Goal: Information Seeking & Learning: Check status

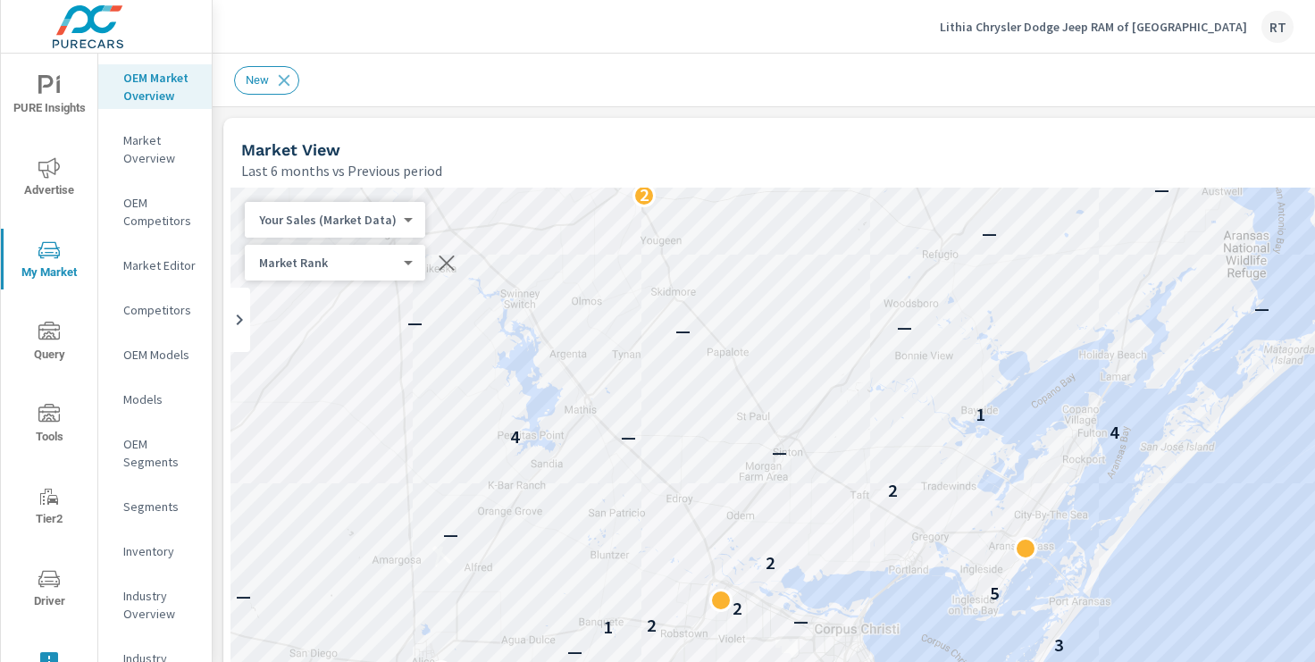
click at [1088, 13] on div "Lithia Chrysler Dodge Jeep RAM of Corpus Christi RT" at bounding box center [1117, 27] width 354 height 32
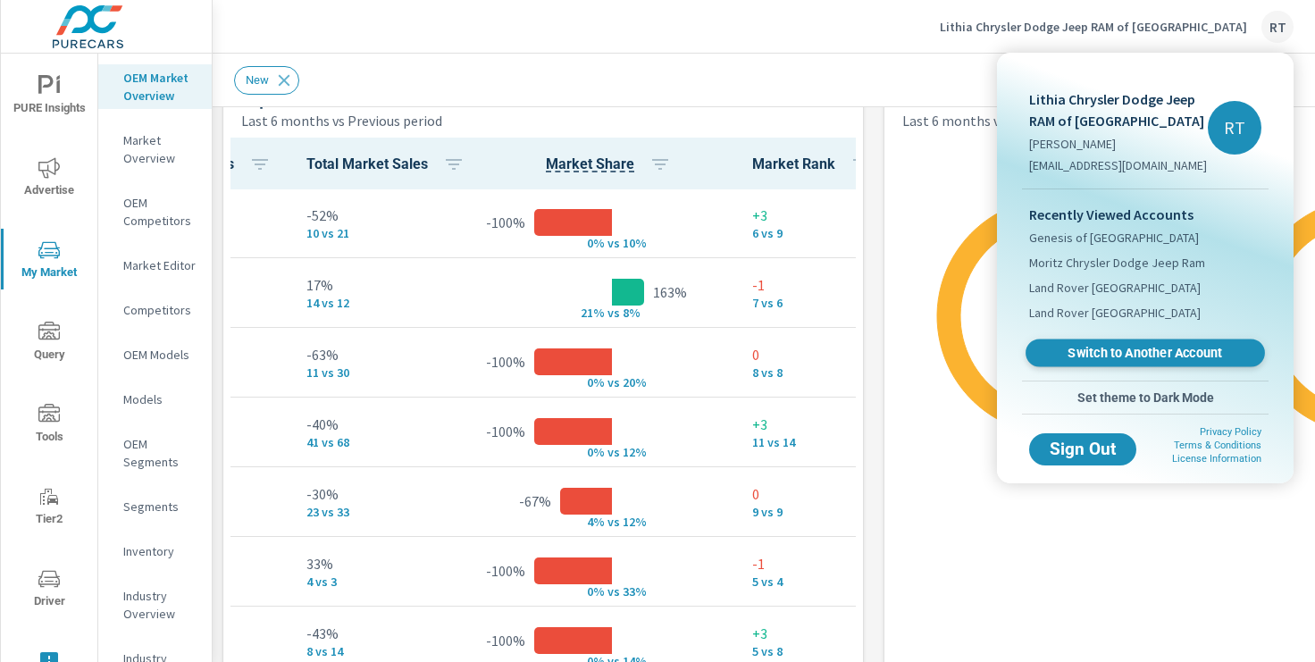
click at [1085, 359] on span "Switch to Another Account" at bounding box center [1144, 353] width 219 height 17
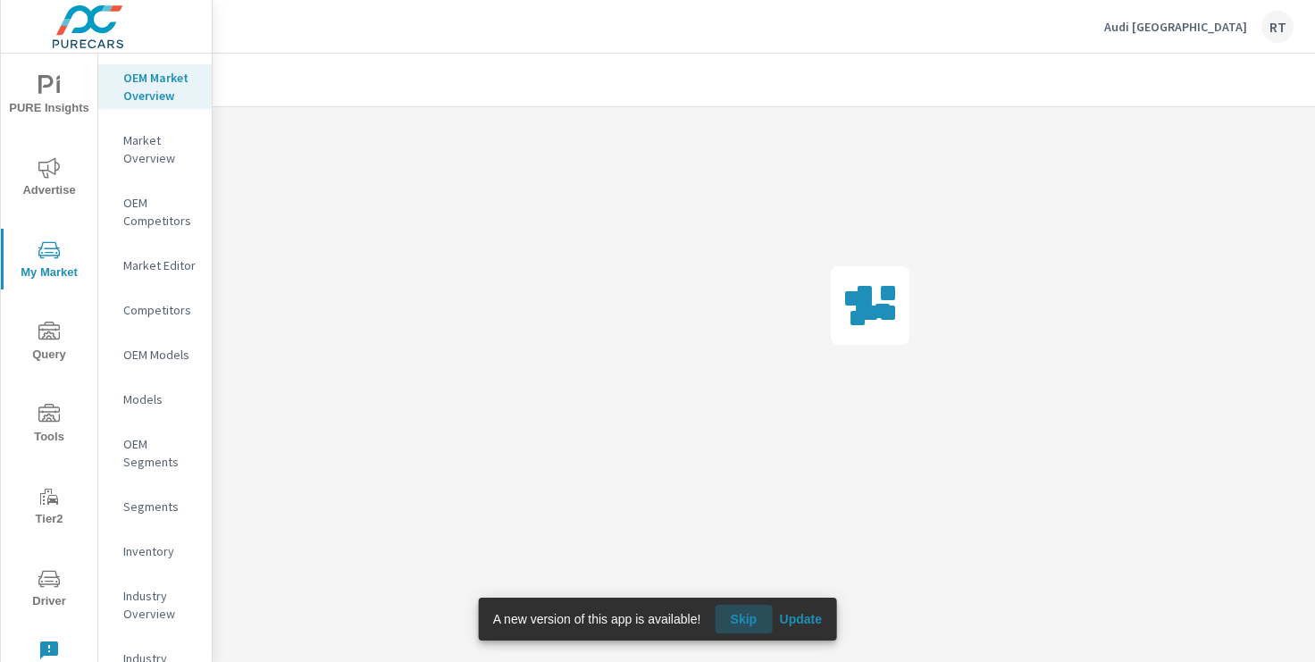
click at [744, 620] on span "Skip" at bounding box center [743, 619] width 43 height 16
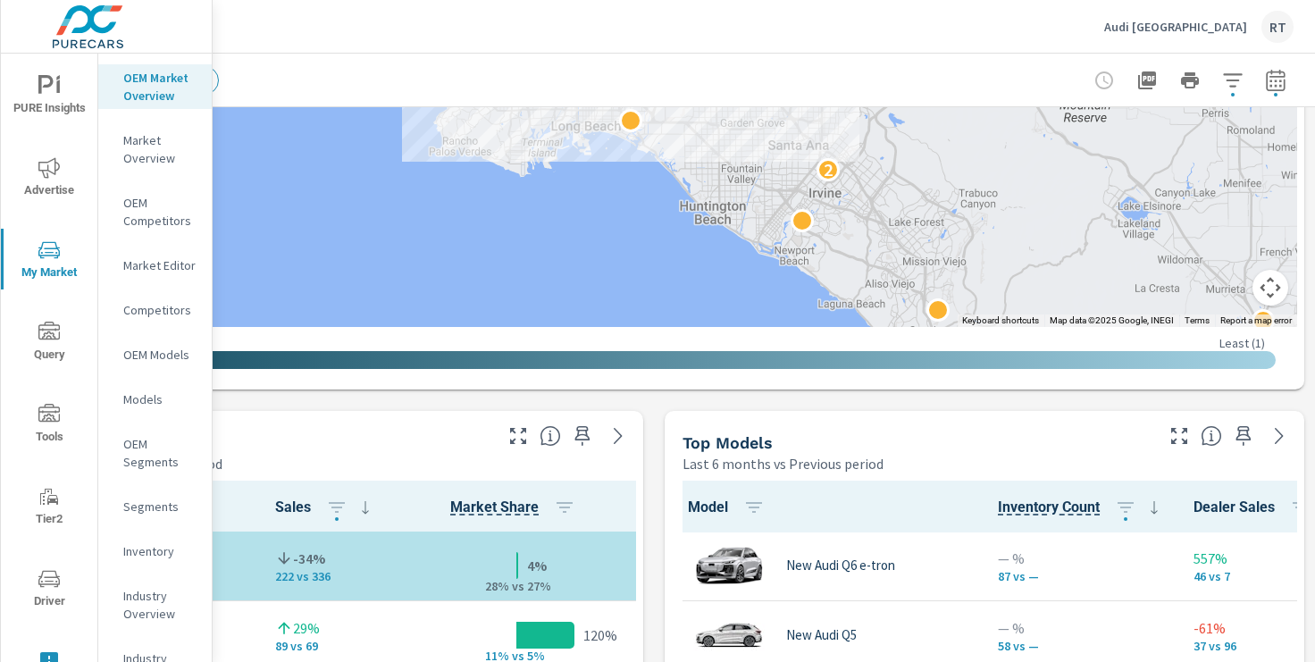
scroll to position [891, 220]
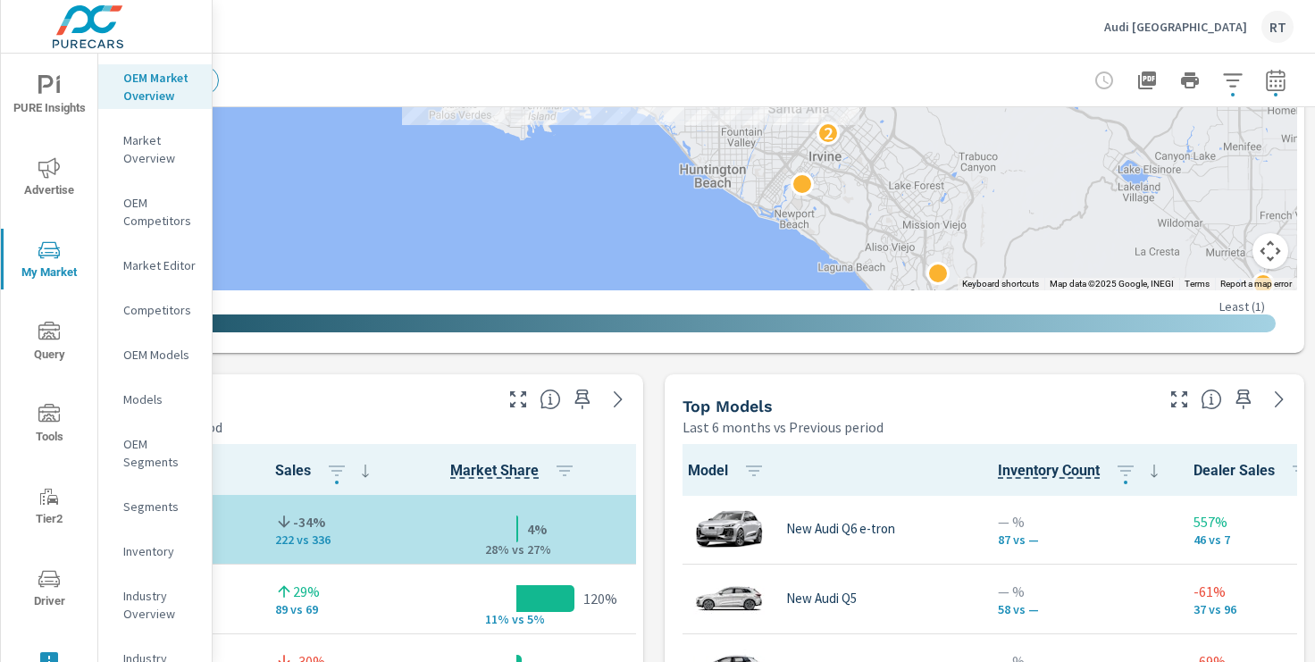
click at [1270, 248] on button "Map camera controls" at bounding box center [1270, 251] width 36 height 36
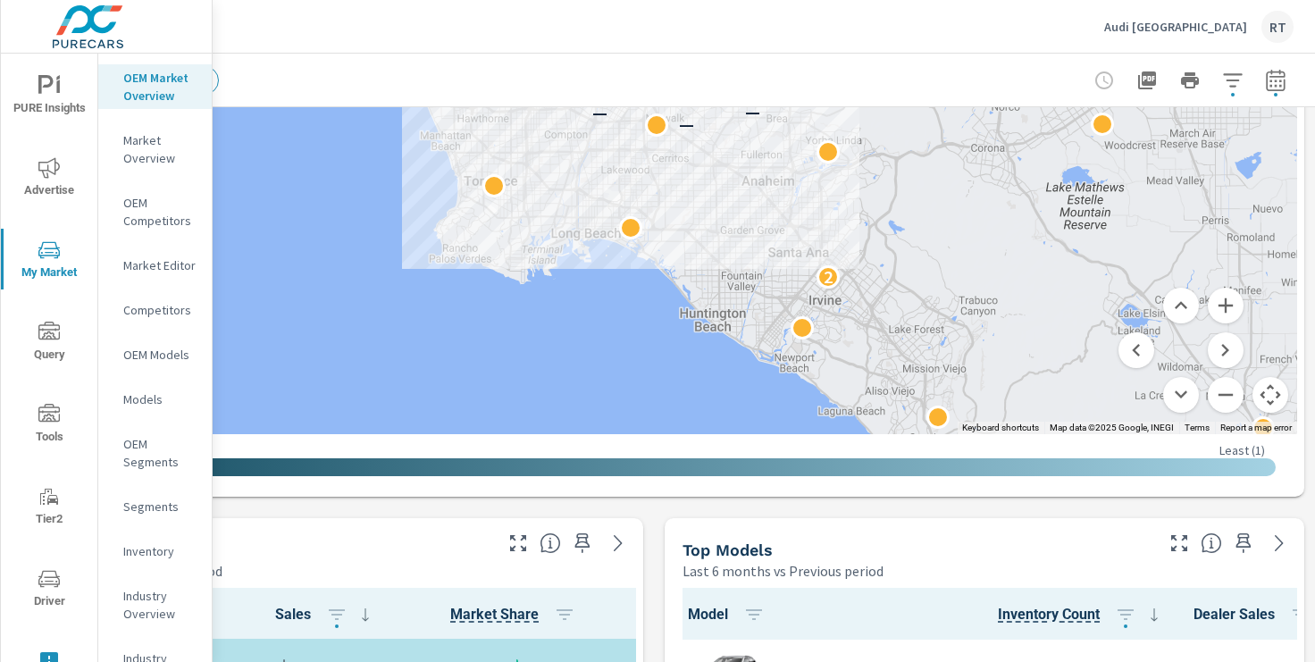
scroll to position [712, 220]
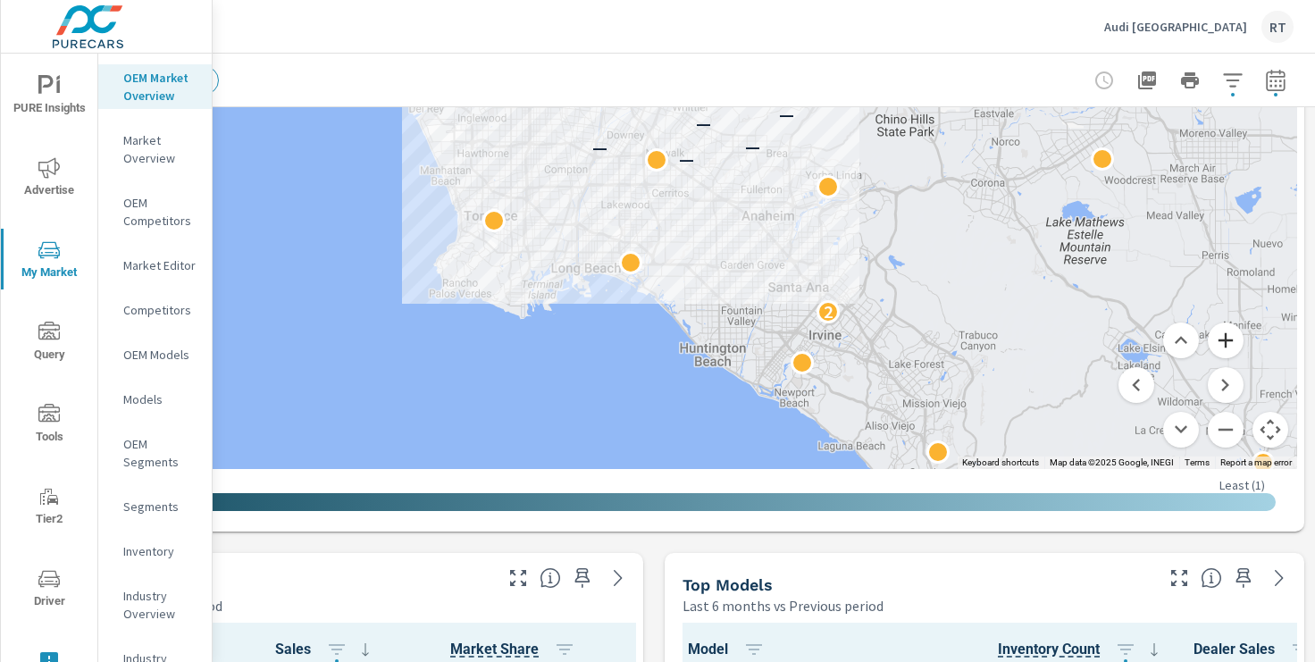
click at [1229, 342] on button "Zoom in" at bounding box center [1226, 341] width 36 height 36
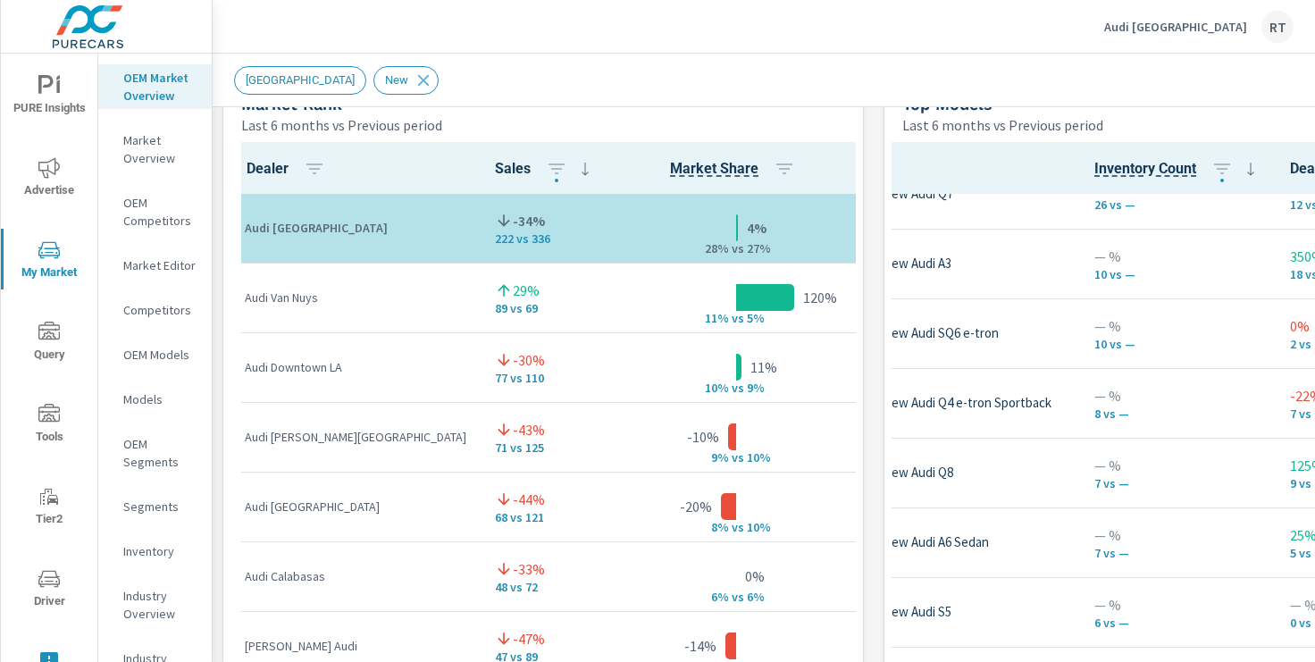
scroll to position [382, 0]
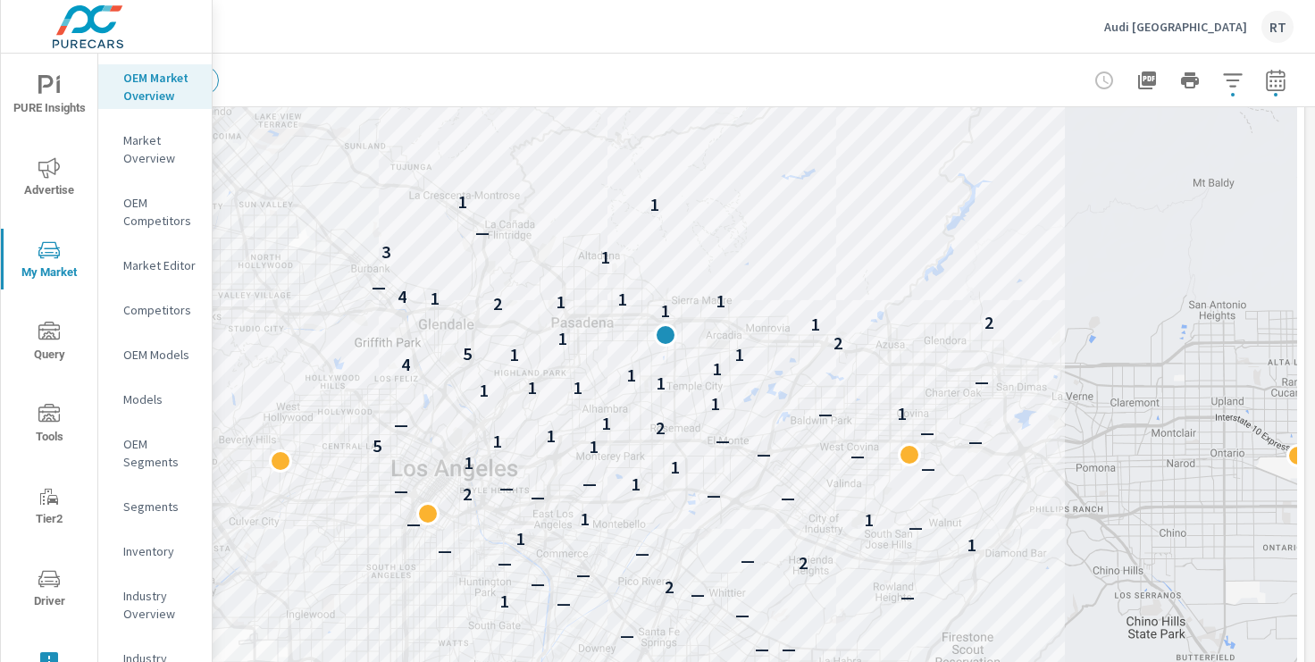
scroll to position [359, 220]
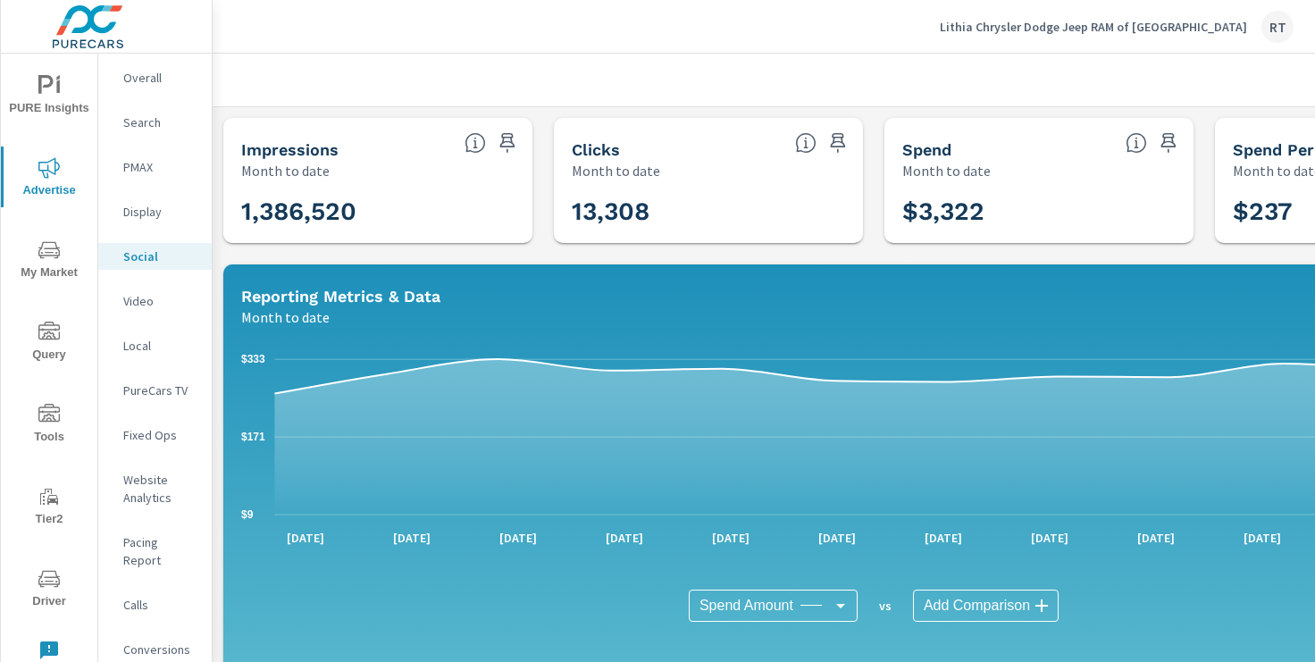
scroll to position [617, 0]
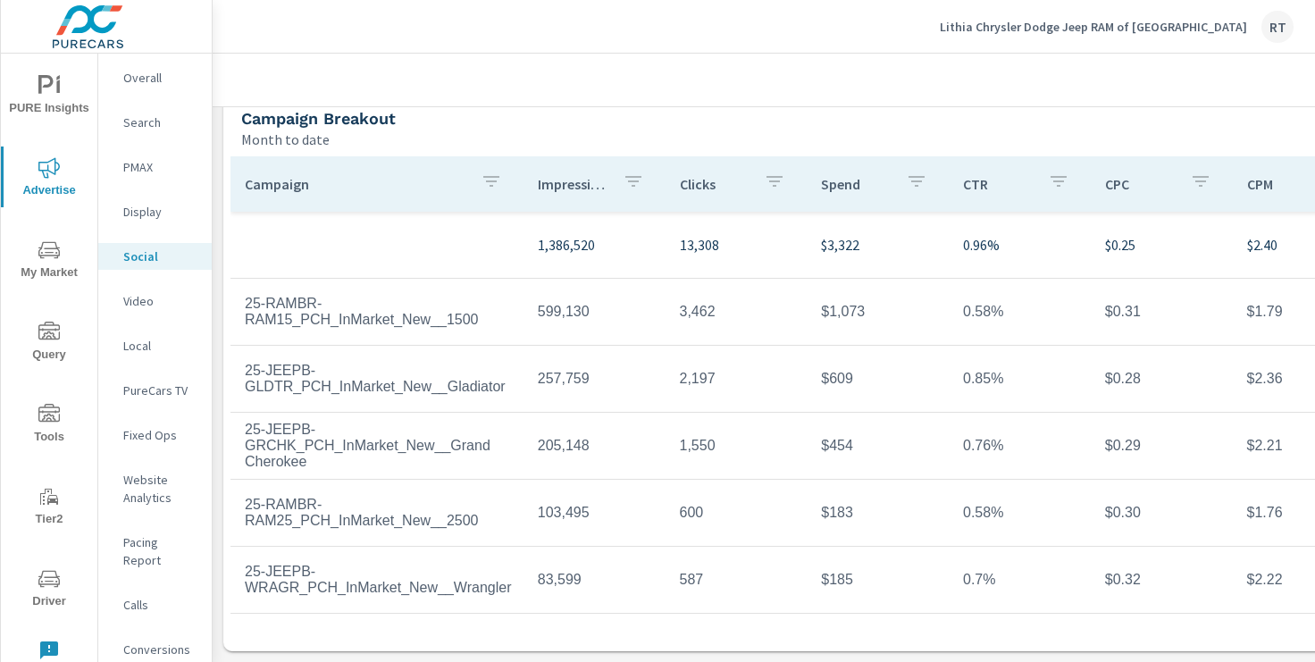
click at [1123, 25] on p "Lithia Chrysler Dodge Jeep RAM of [GEOGRAPHIC_DATA]" at bounding box center [1093, 27] width 307 height 16
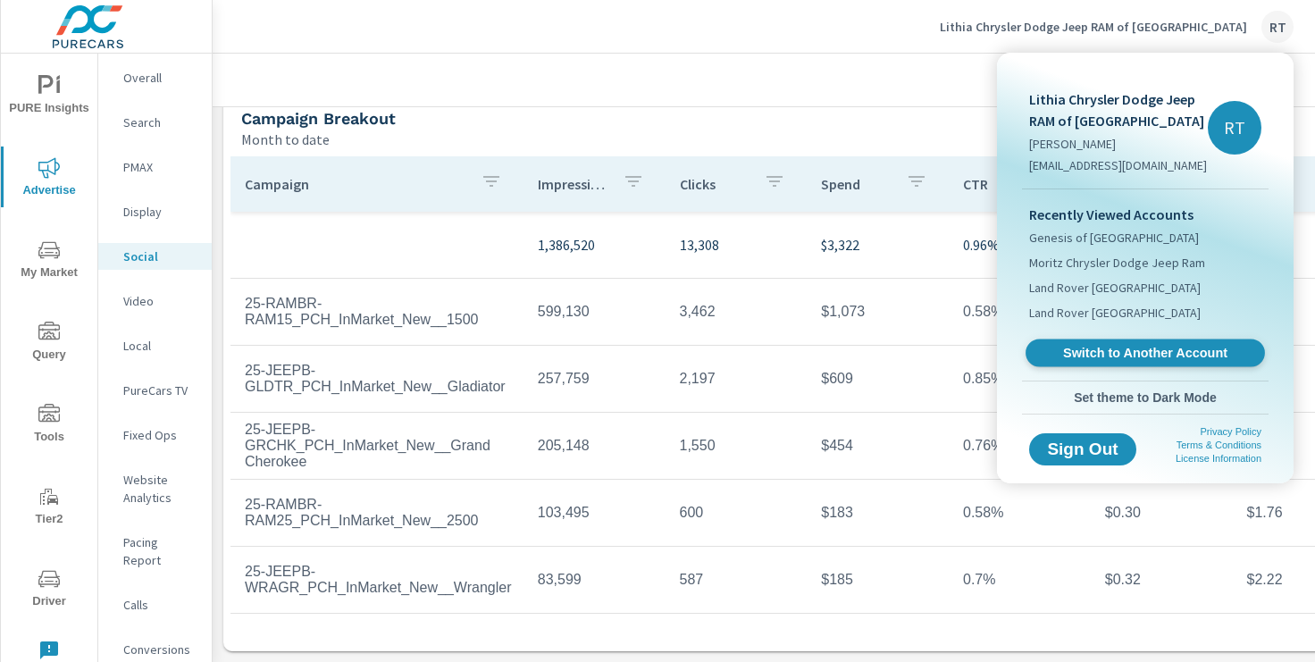
click at [1076, 352] on span "Switch to Another Account" at bounding box center [1144, 353] width 219 height 17
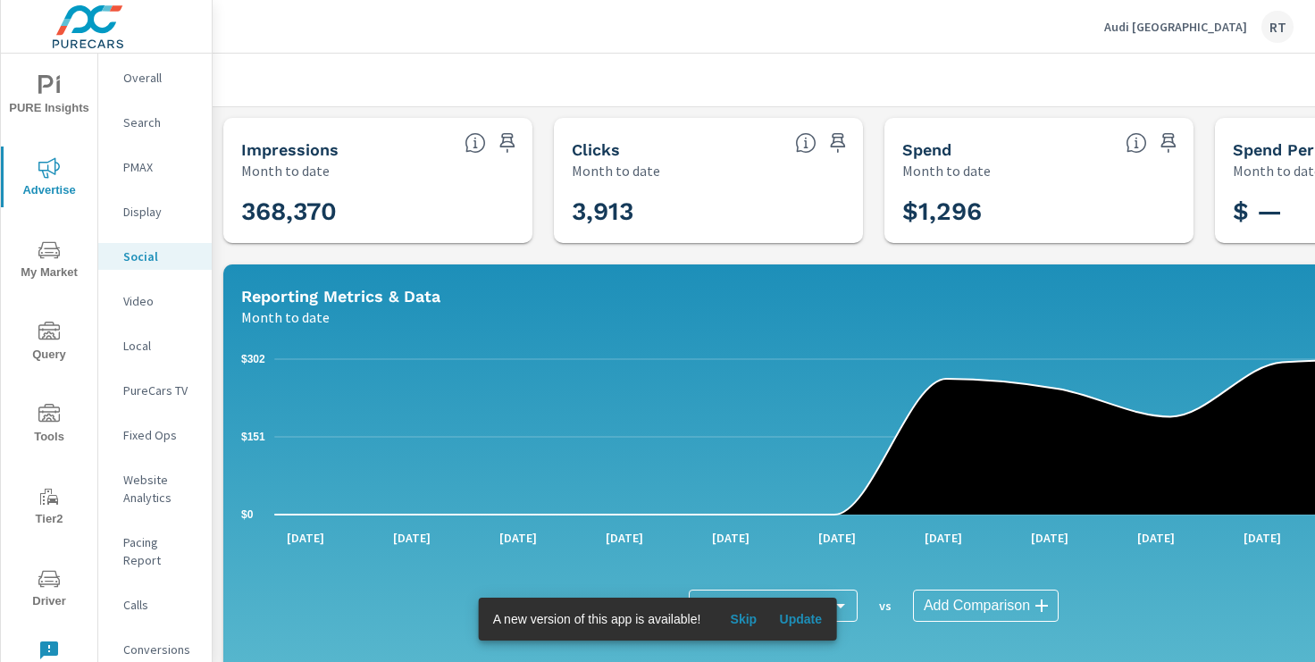
click at [752, 620] on span "Skip" at bounding box center [743, 619] width 43 height 16
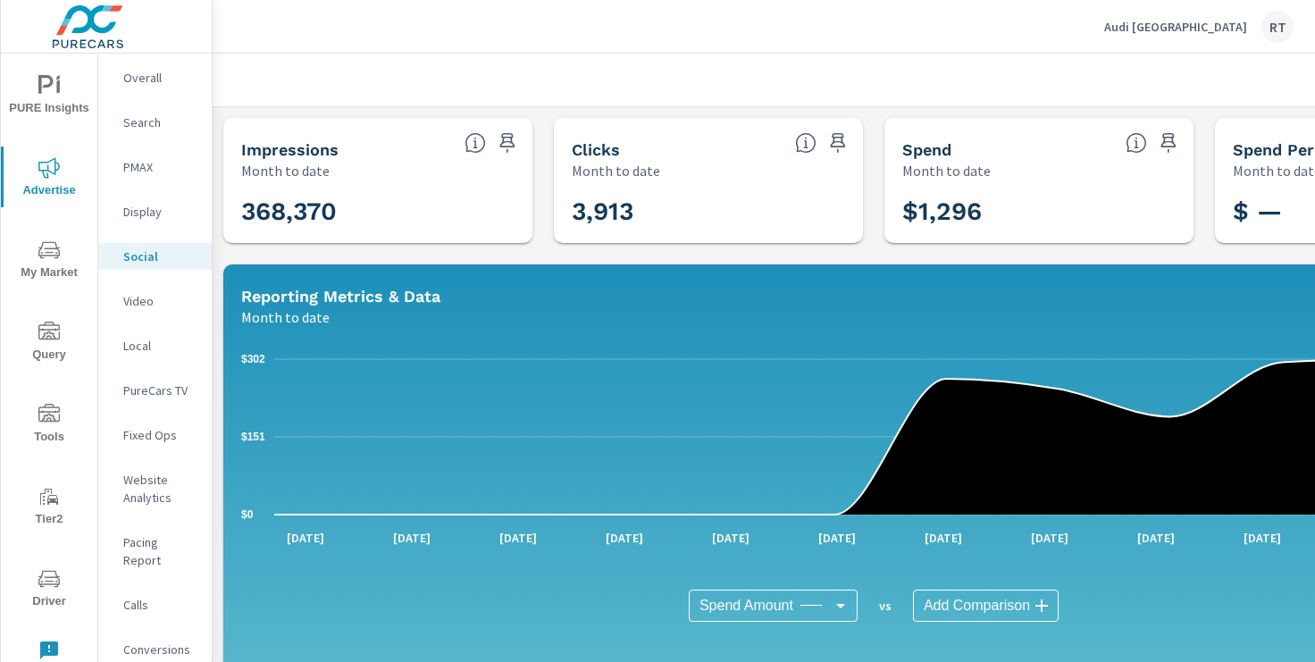
click at [45, 84] on icon "nav menu" at bounding box center [45, 84] width 15 height 19
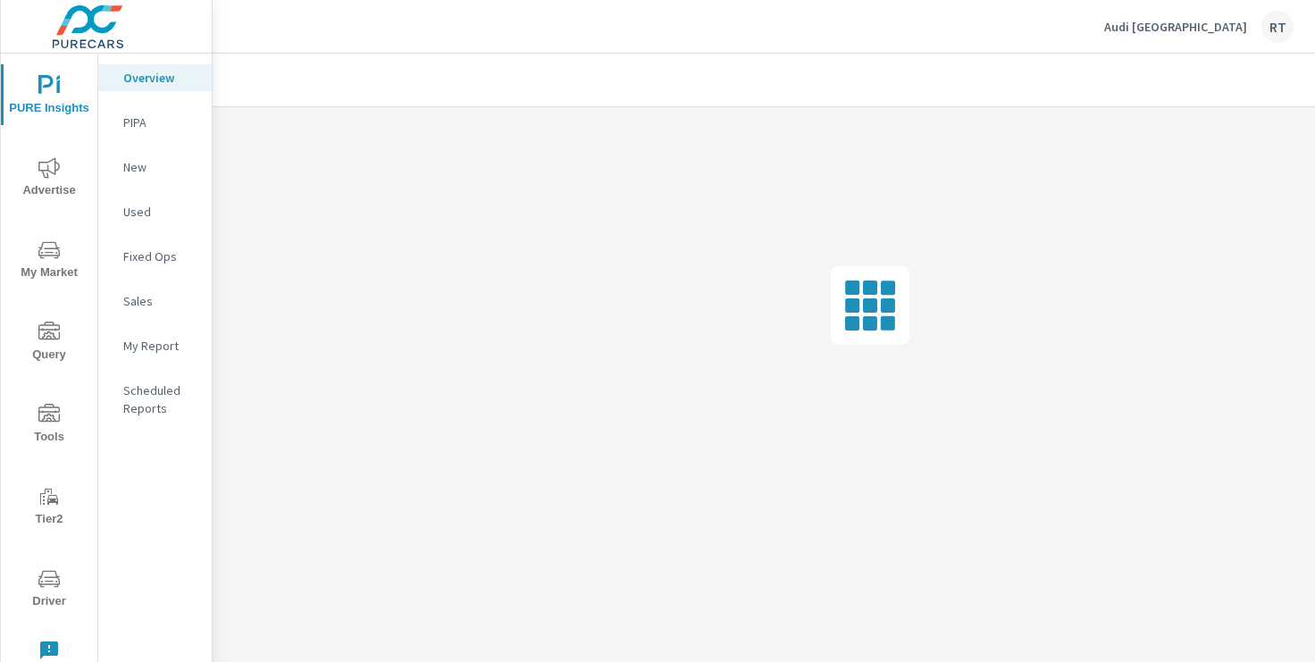
click at [149, 343] on p "My Report" at bounding box center [160, 346] width 74 height 18
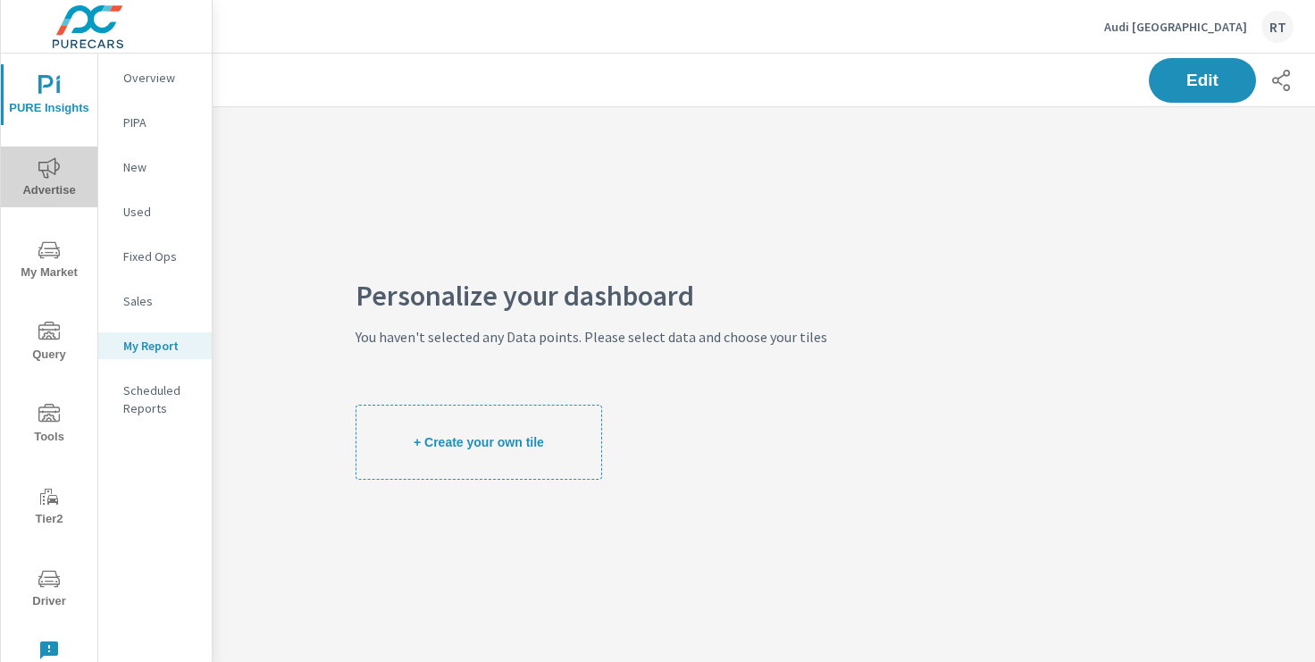
click at [55, 170] on icon "nav menu" at bounding box center [48, 167] width 21 height 21
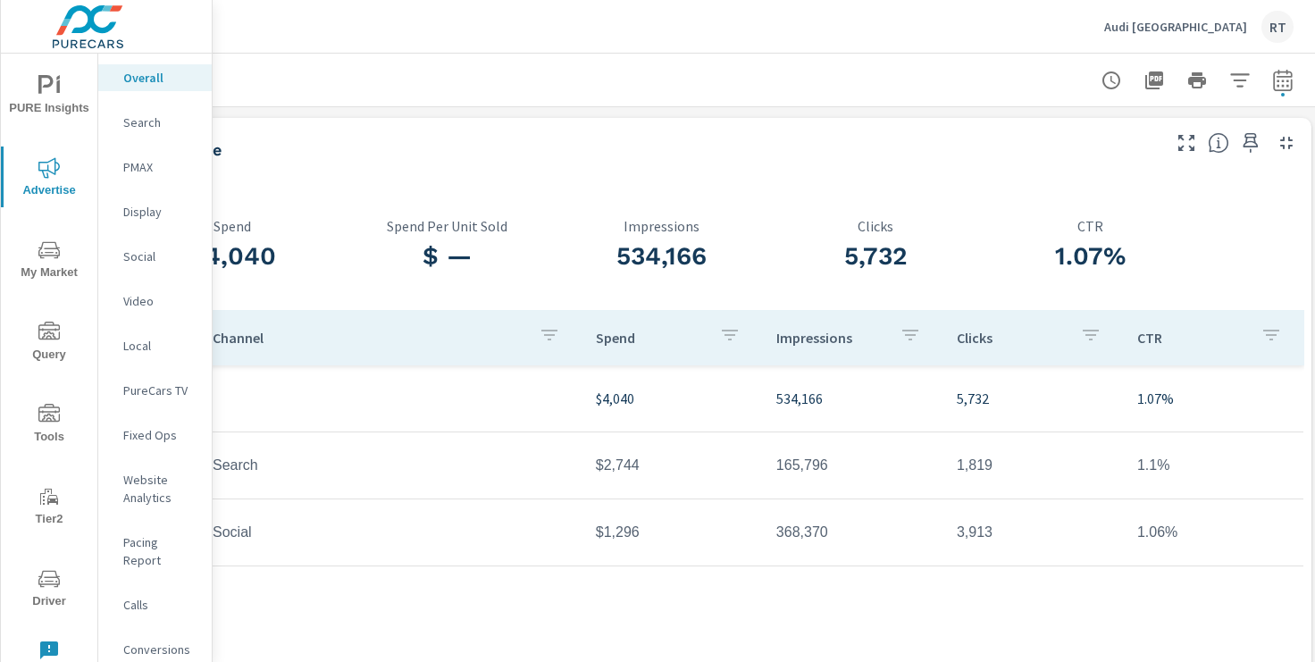
scroll to position [0, 220]
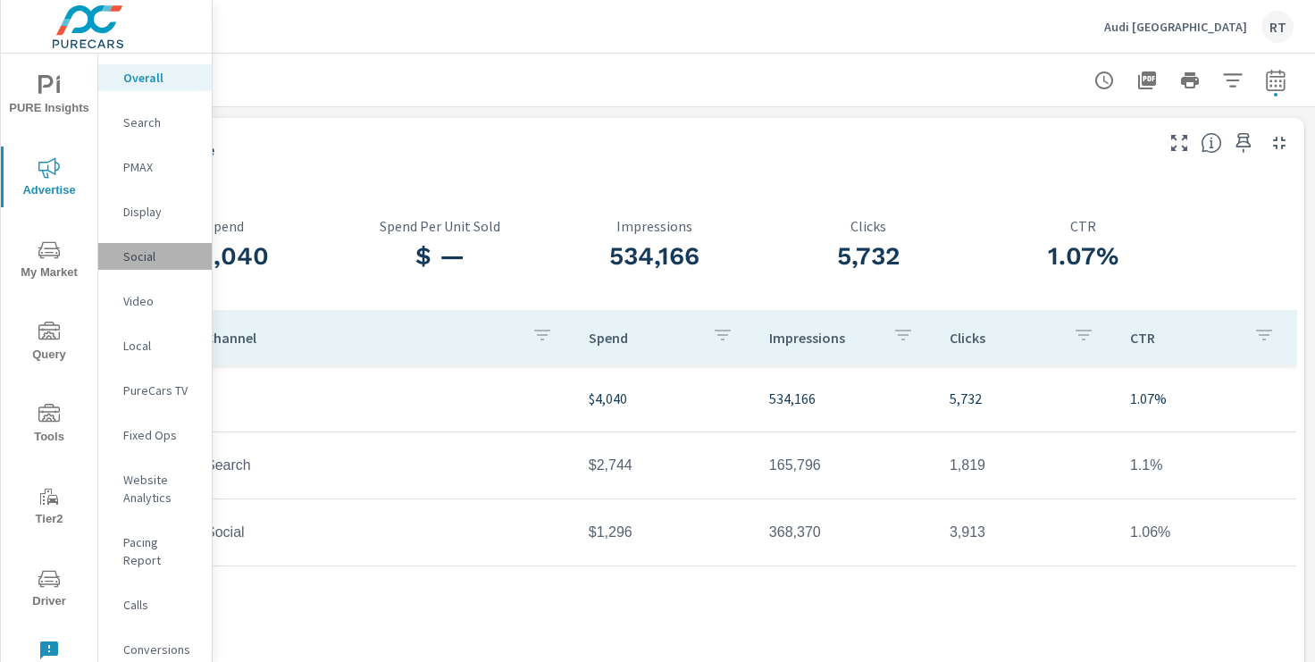
click at [140, 255] on p "Social" at bounding box center [160, 256] width 74 height 18
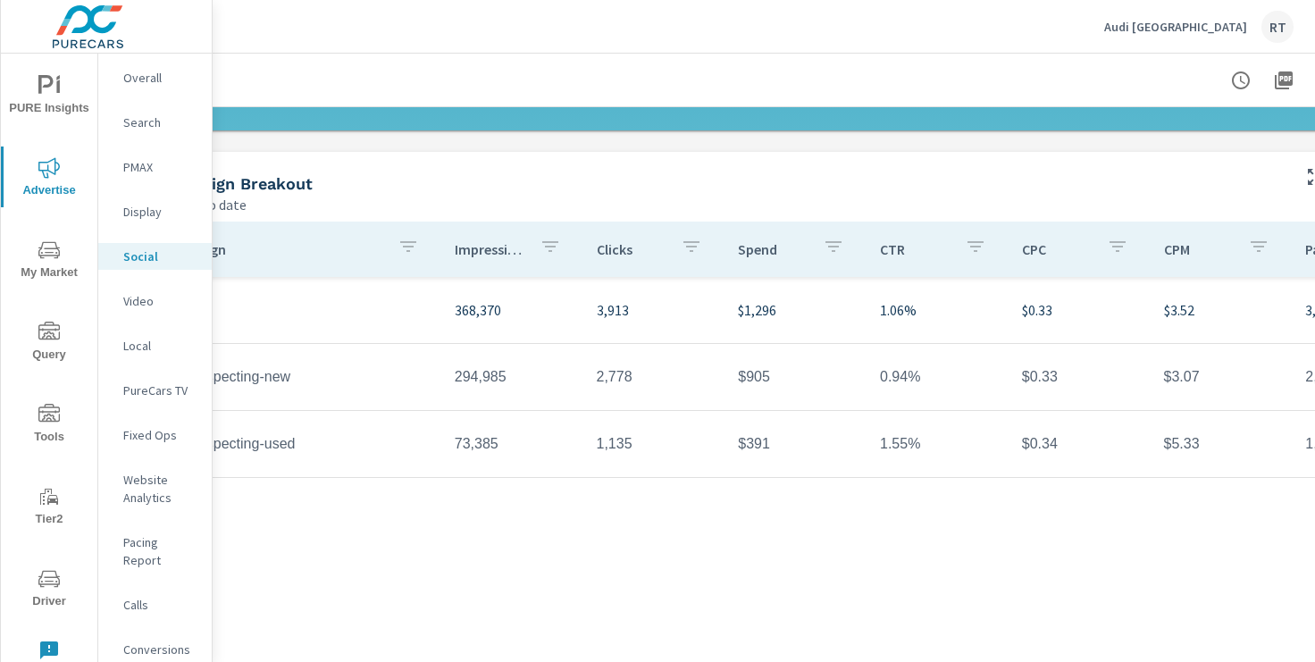
scroll to position [552, 220]
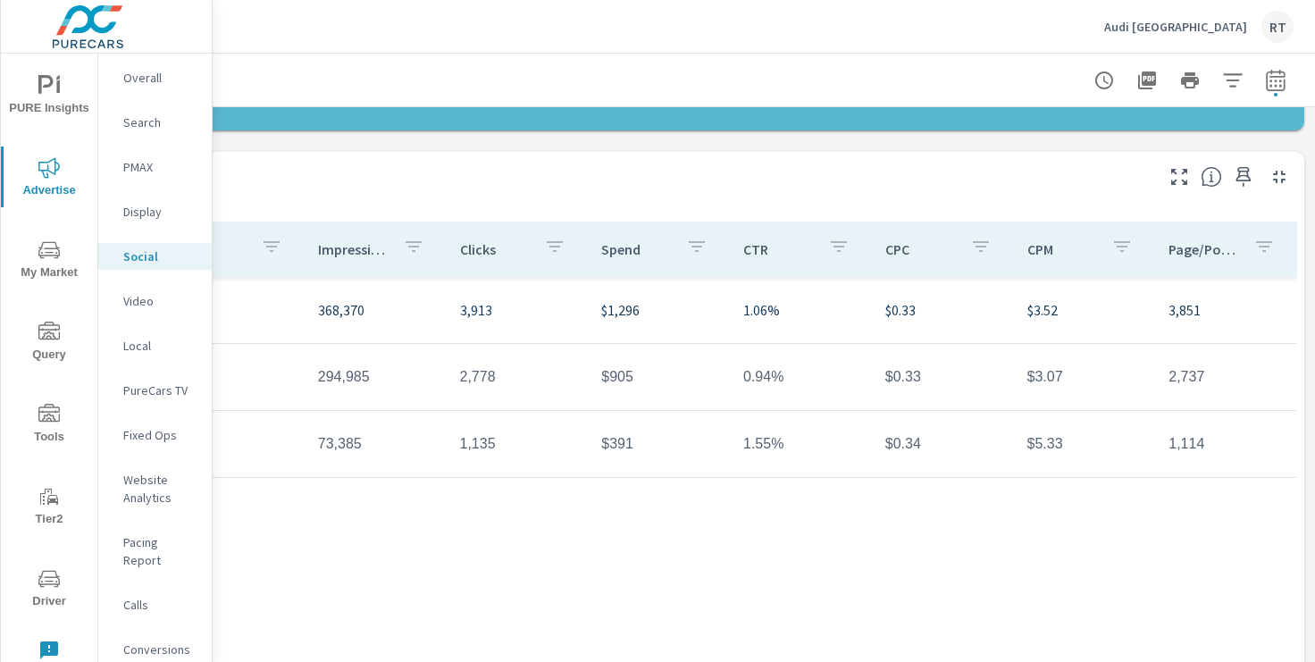
click at [1242, 175] on icon "button" at bounding box center [1243, 177] width 15 height 20
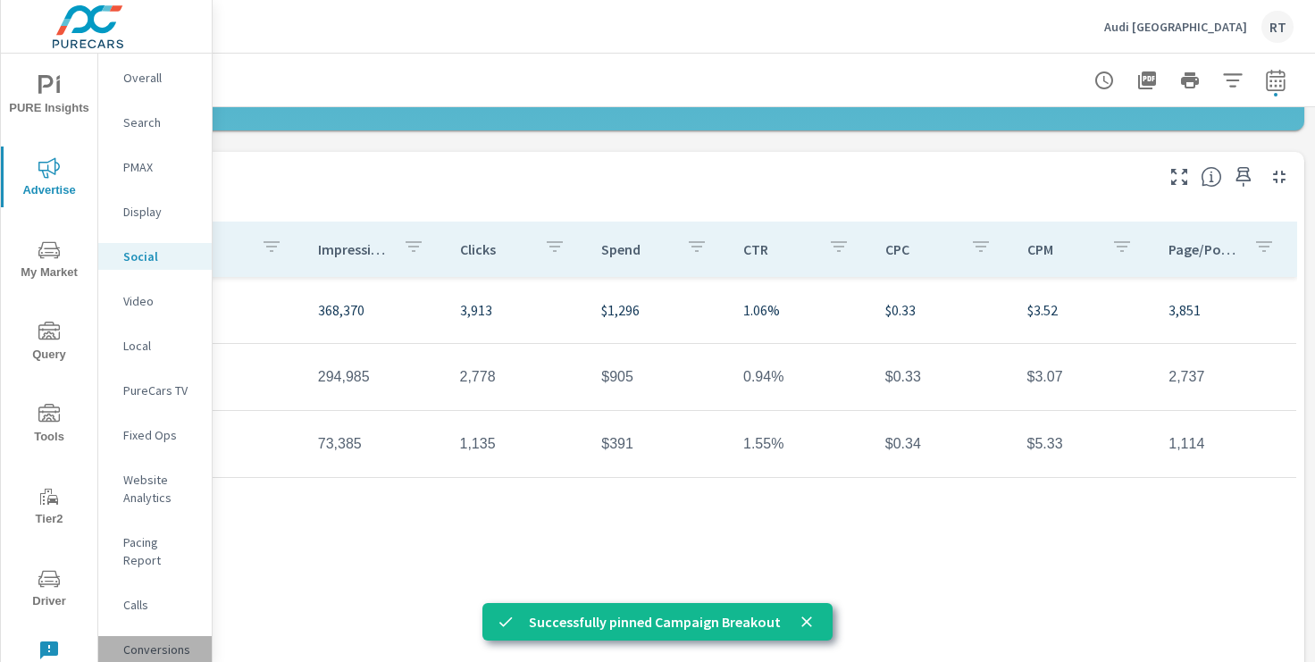
click at [151, 641] on p "Conversions" at bounding box center [160, 650] width 74 height 18
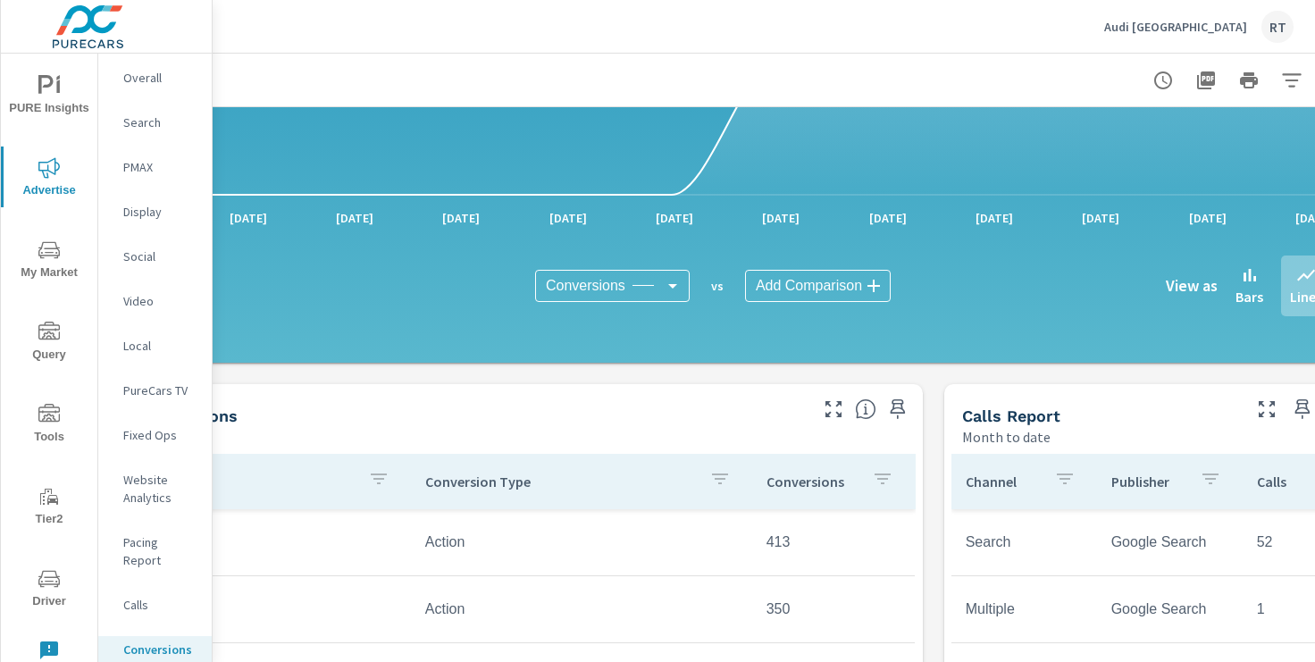
scroll to position [466, 167]
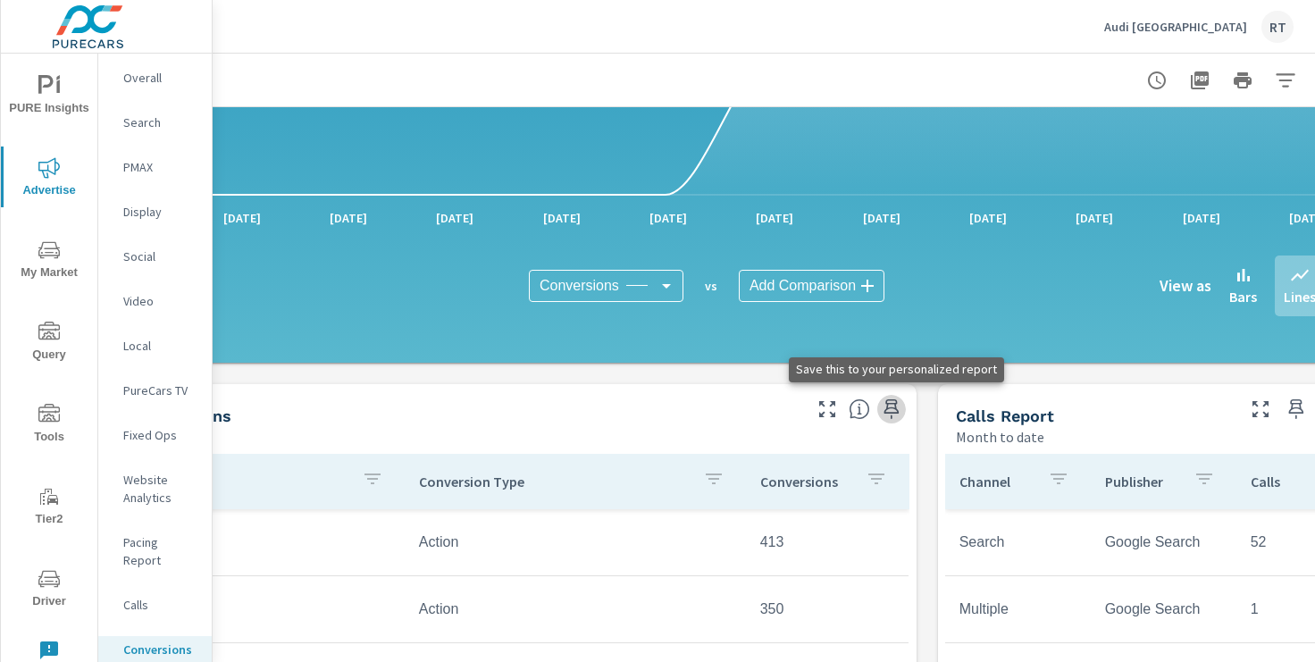
click at [892, 407] on icon "button" at bounding box center [891, 409] width 15 height 20
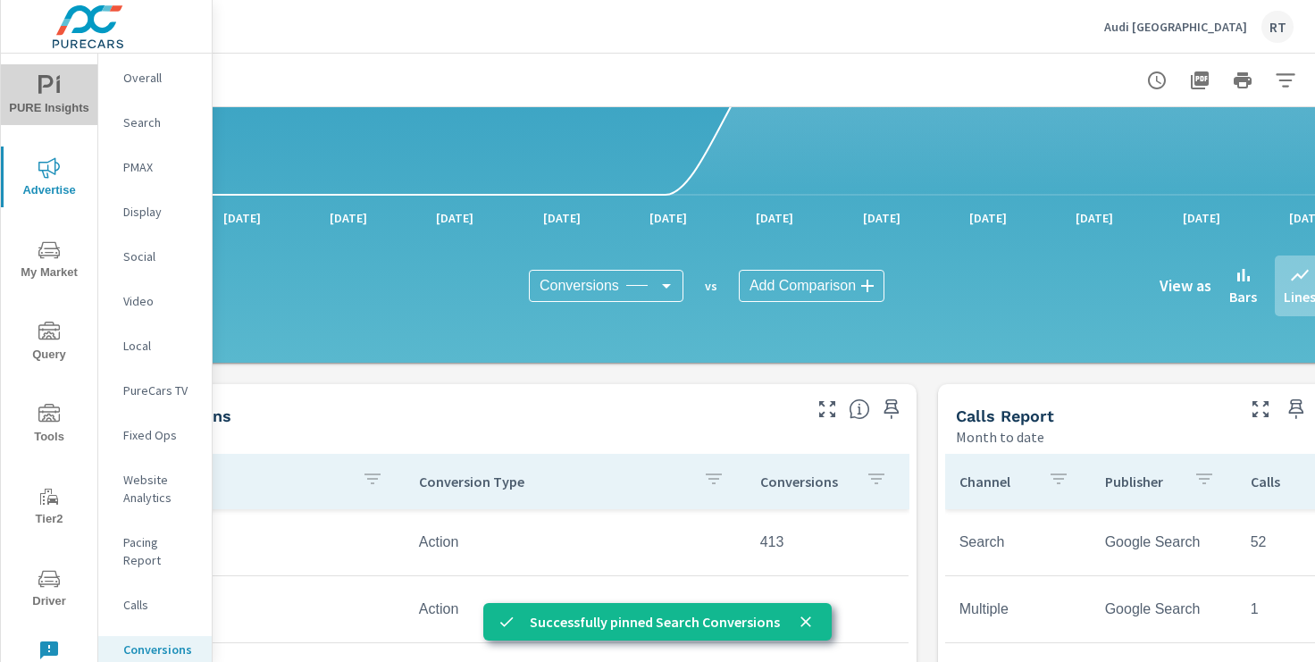
click at [54, 89] on icon "nav menu" at bounding box center [48, 85] width 21 height 21
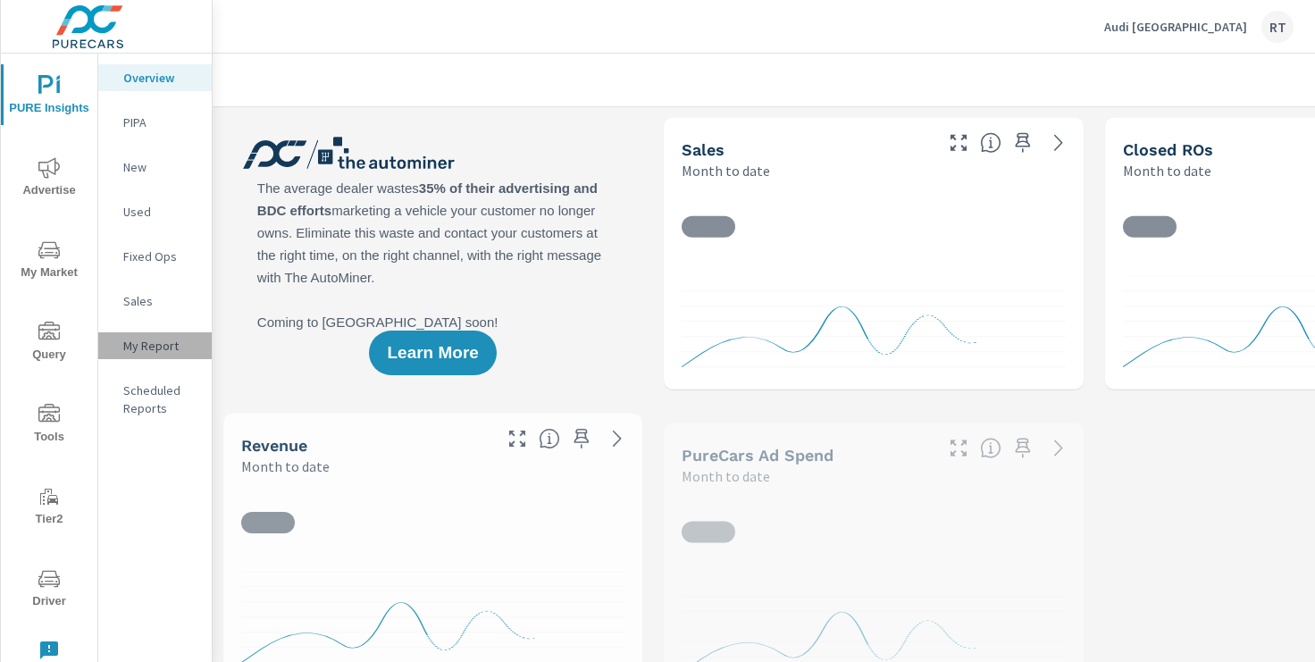
click at [149, 350] on p "My Report" at bounding box center [160, 346] width 74 height 18
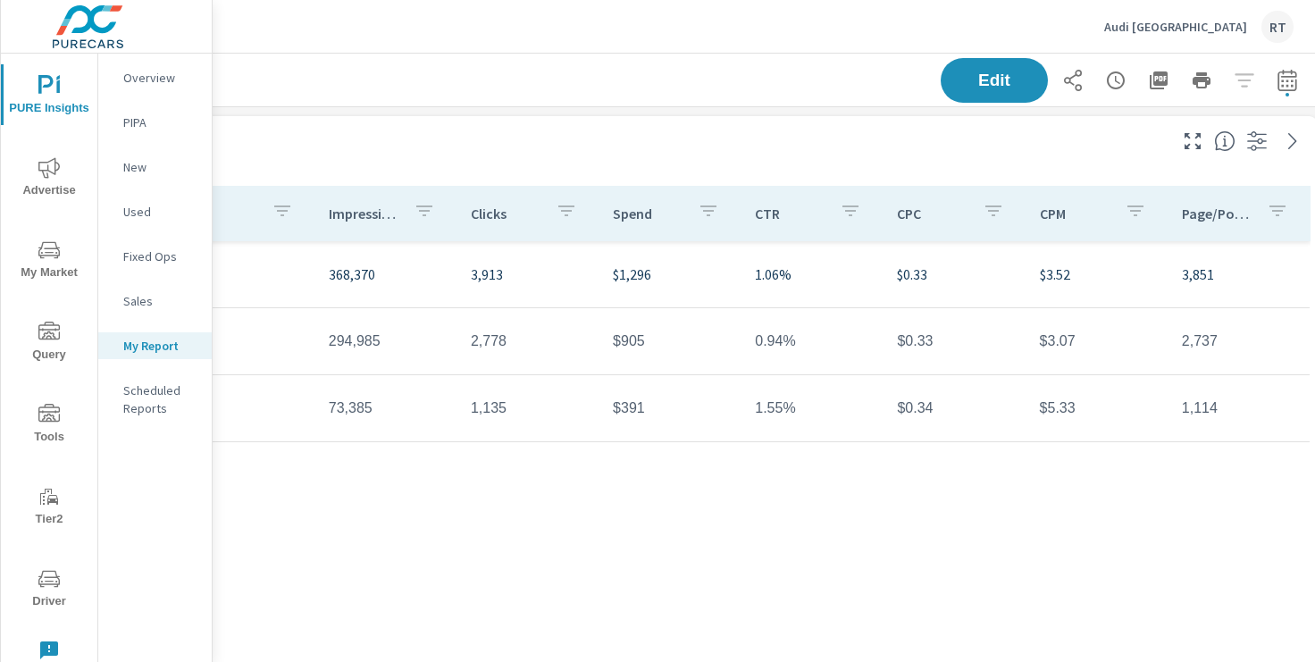
scroll to position [0, 220]
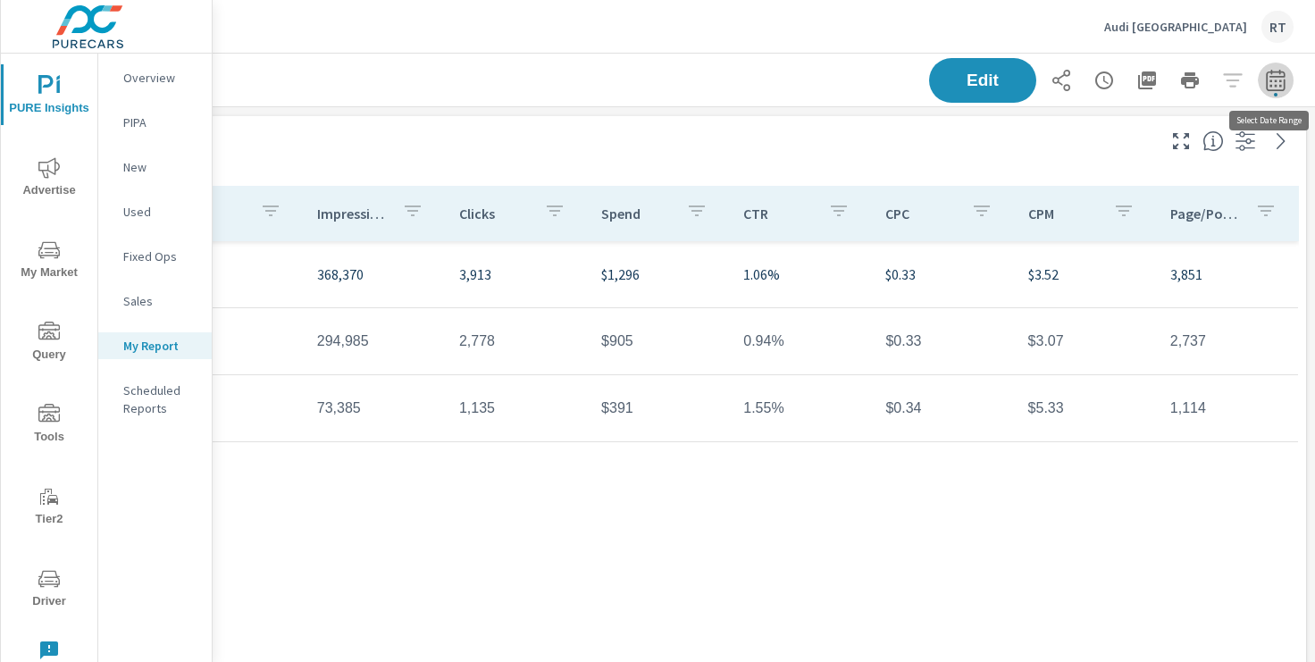
click at [1270, 79] on icon "button" at bounding box center [1275, 80] width 21 height 21
select select "Month to date"
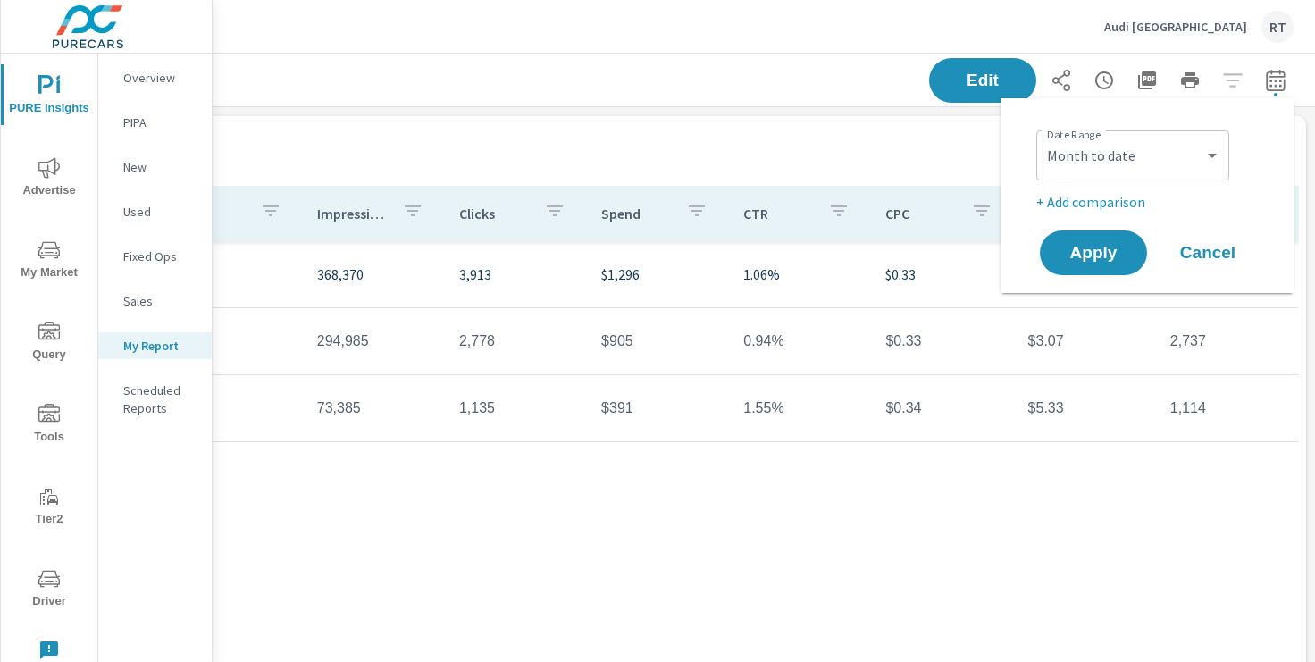
click at [1112, 203] on p "+ Add comparison" at bounding box center [1150, 201] width 229 height 21
select select "Previous period"
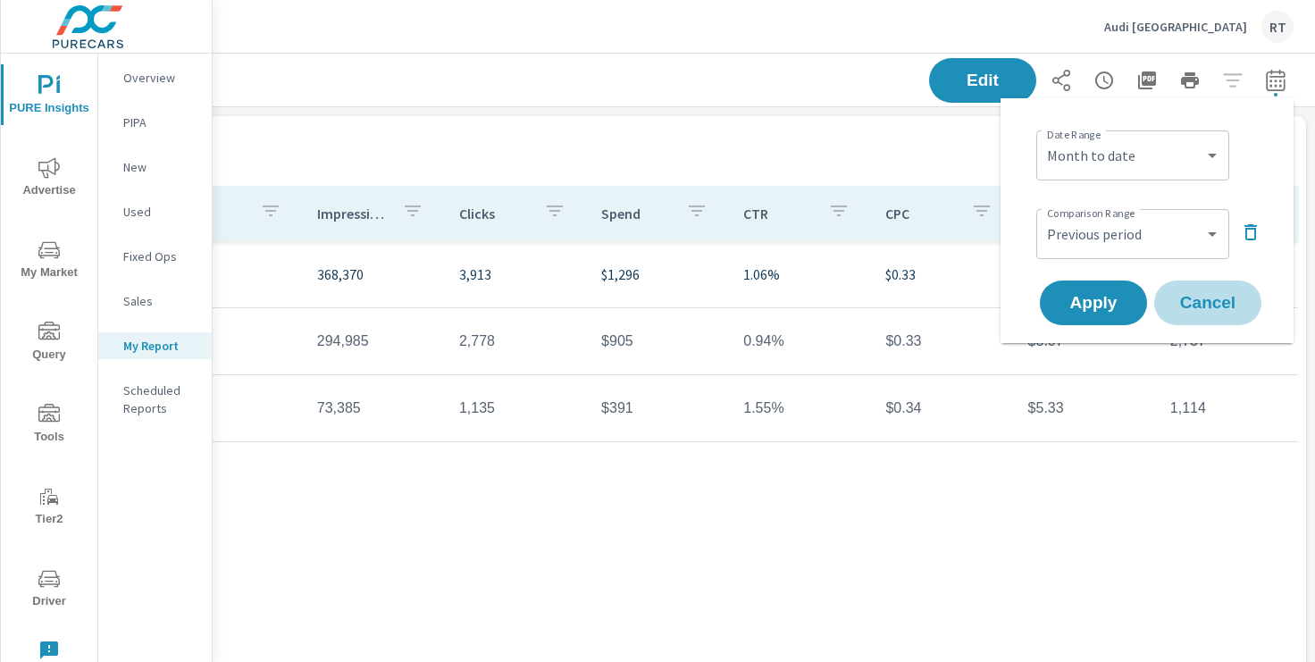
click at [1202, 304] on span "Cancel" at bounding box center [1207, 303] width 71 height 16
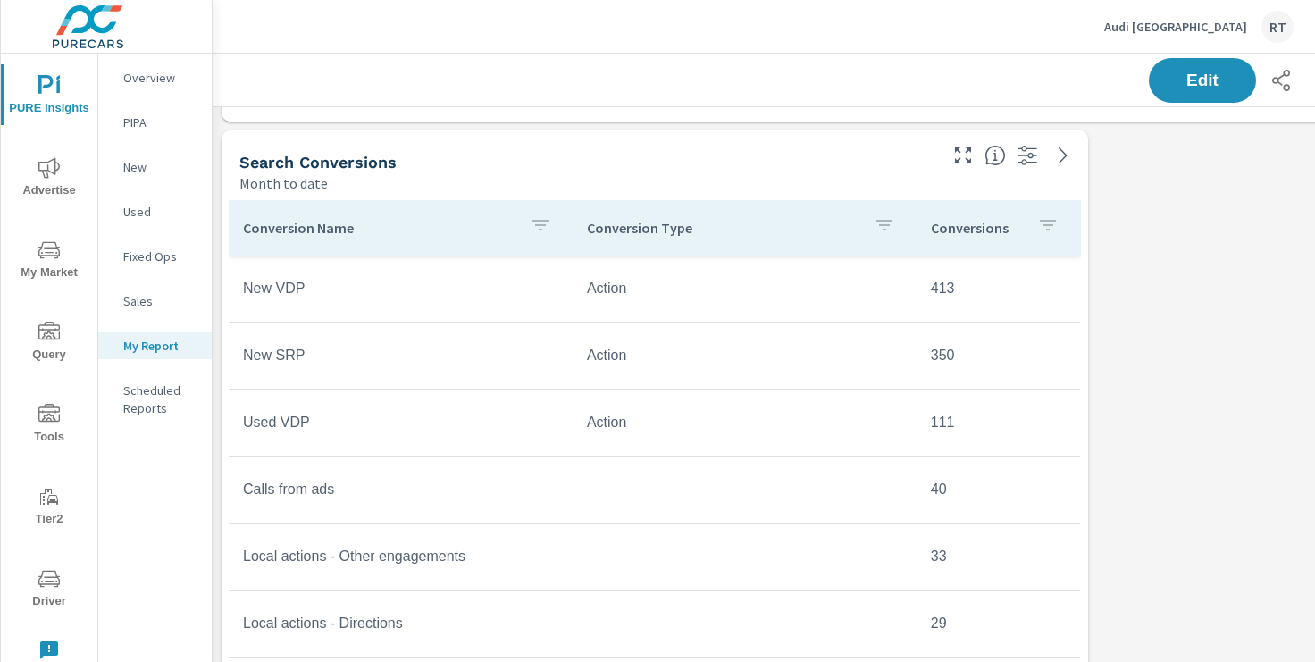
scroll to position [778, 0]
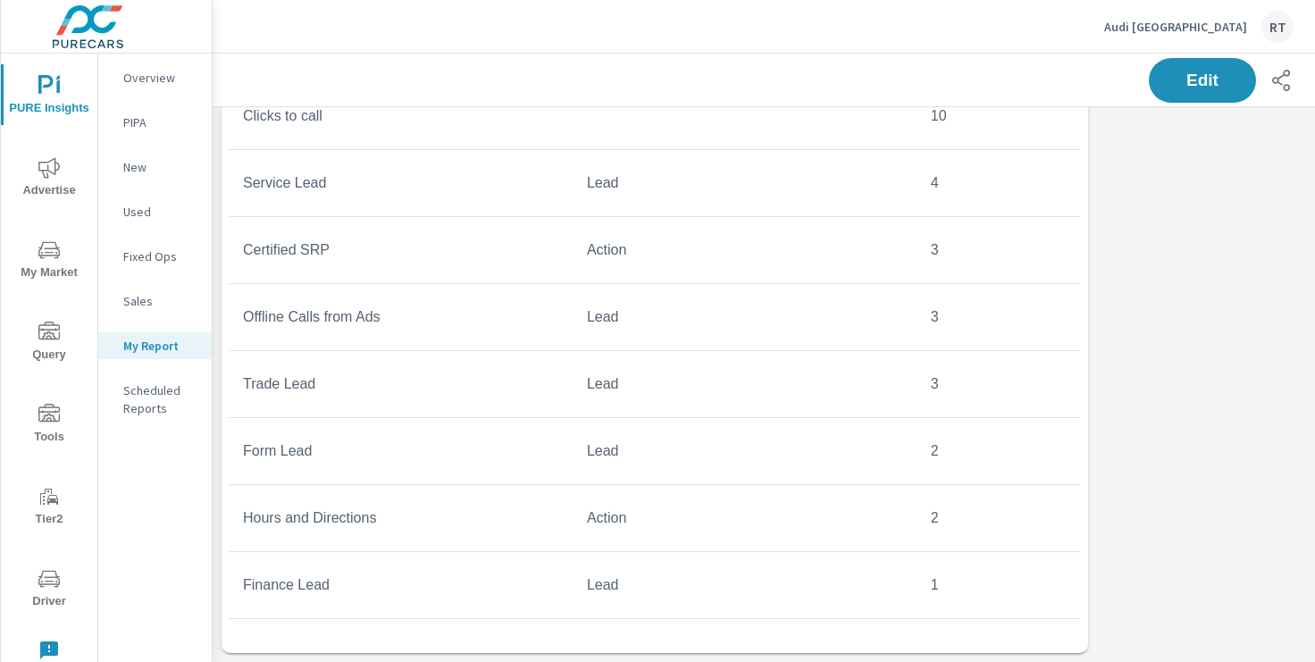
scroll to position [1096, 0]
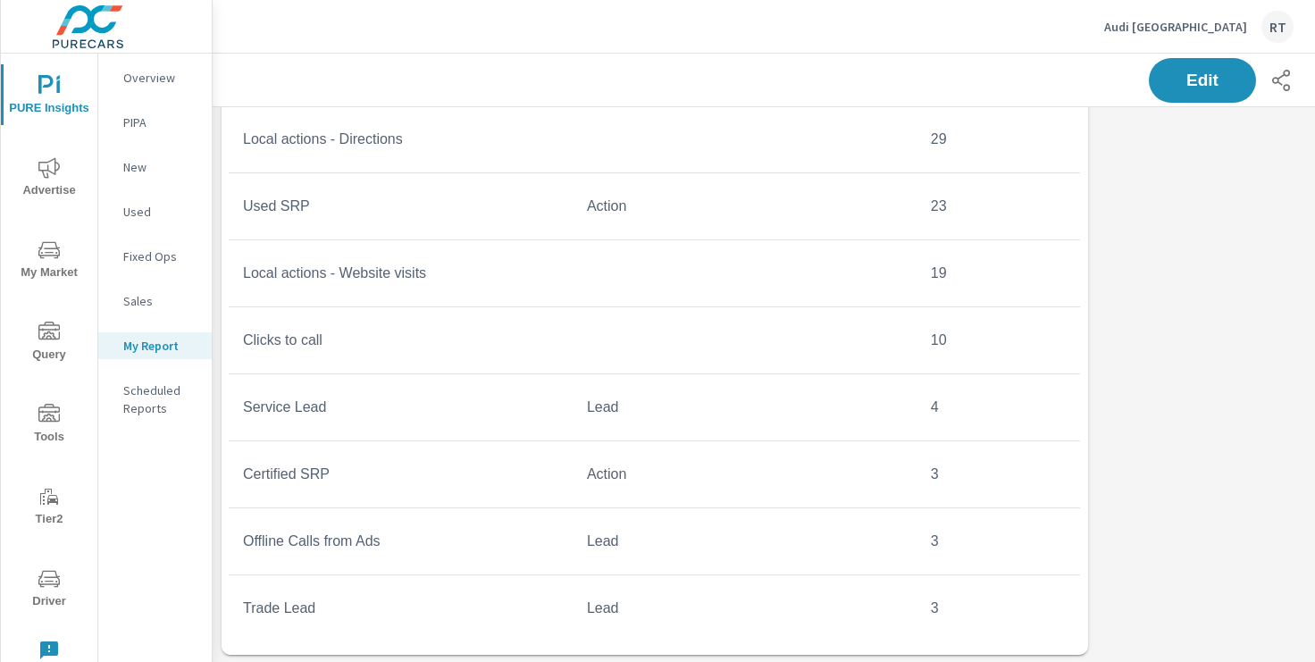
scroll to position [131, 0]
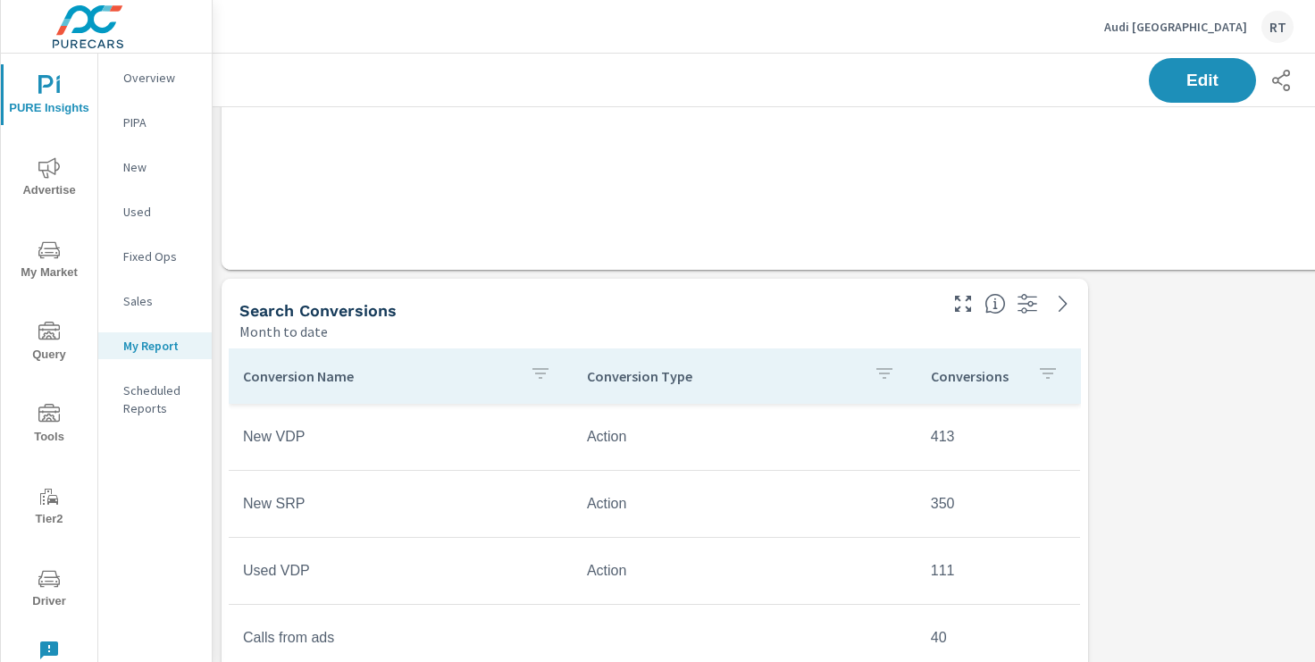
scroll to position [577, 0]
